Goal: Download file/media

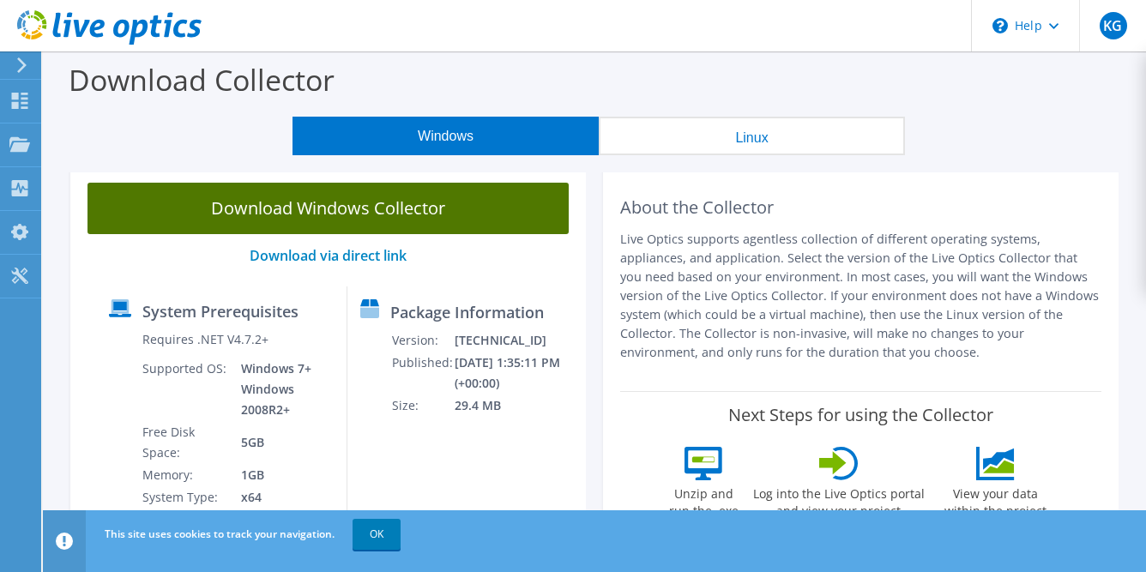
click at [335, 200] on link "Download Windows Collector" at bounding box center [328, 208] width 481 height 51
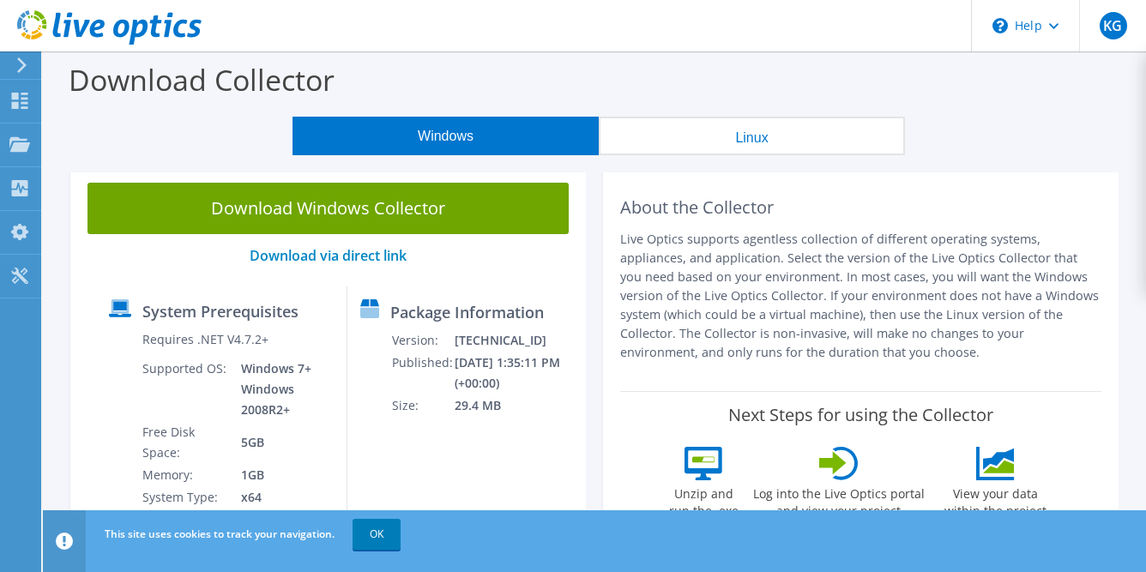
click at [104, 432] on div "System Prerequisites Requires .NET V4.7.2+ Supported OS: Windows 7+ Windows 200…" at bounding box center [221, 407] width 251 height 241
click at [76, 95] on div "Dashboard" at bounding box center [80, 101] width 81 height 43
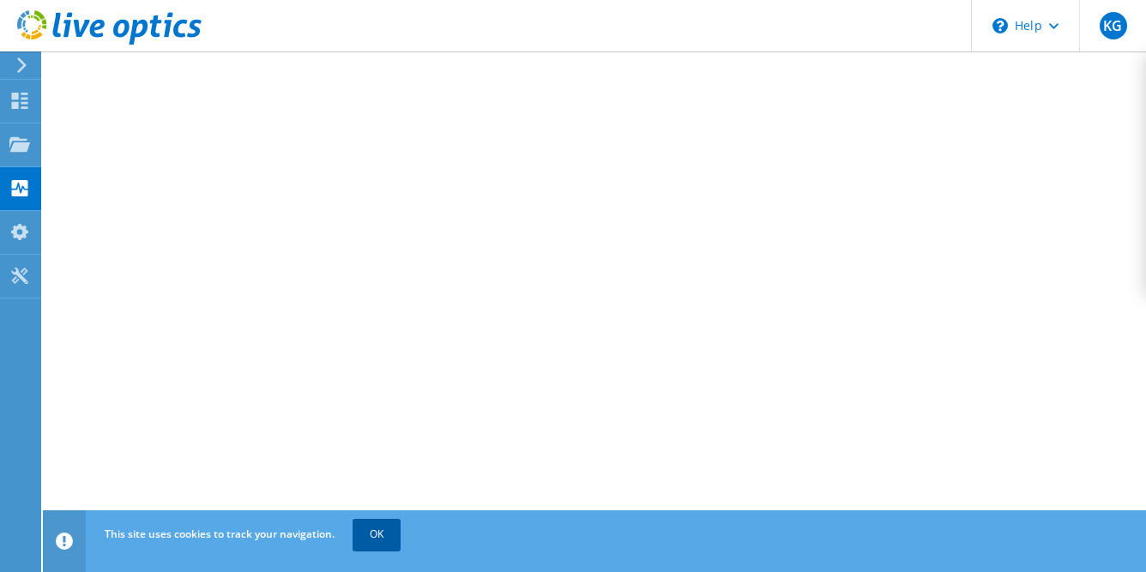
click at [382, 543] on link "OK" at bounding box center [377, 534] width 48 height 31
